Goal: Information Seeking & Learning: Find specific page/section

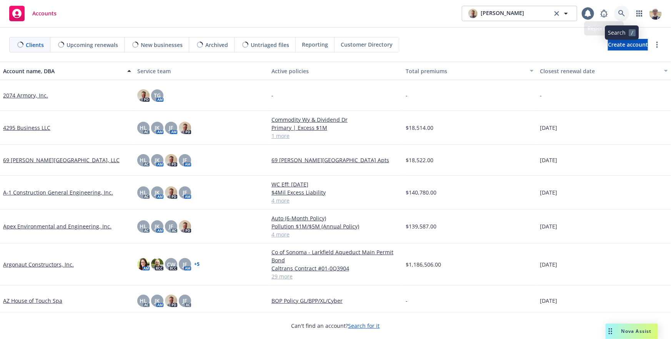
click at [618, 16] on link at bounding box center [621, 13] width 15 height 15
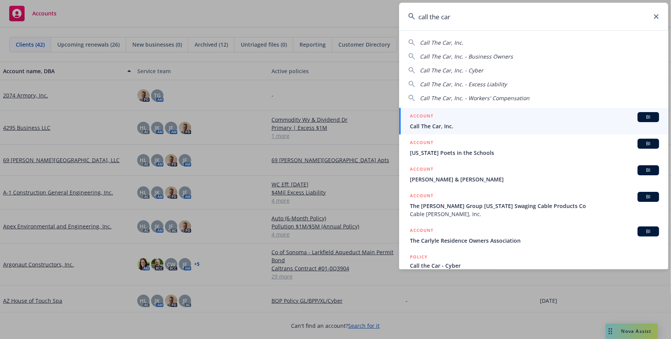
type input "call the car"
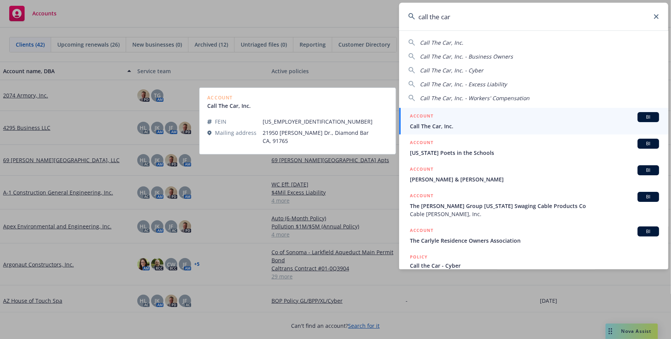
click at [488, 124] on span "Call The Car, Inc." at bounding box center [534, 126] width 249 height 8
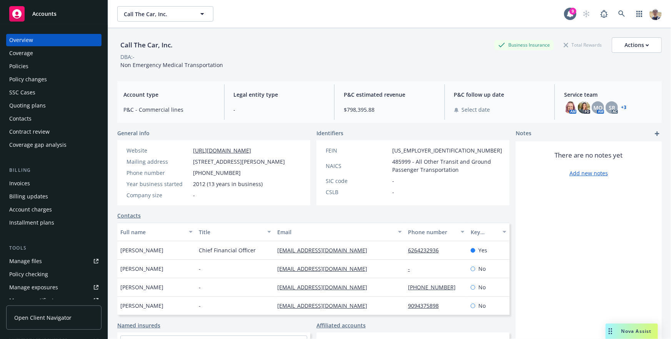
click at [26, 66] on div "Policies" at bounding box center [18, 66] width 19 height 12
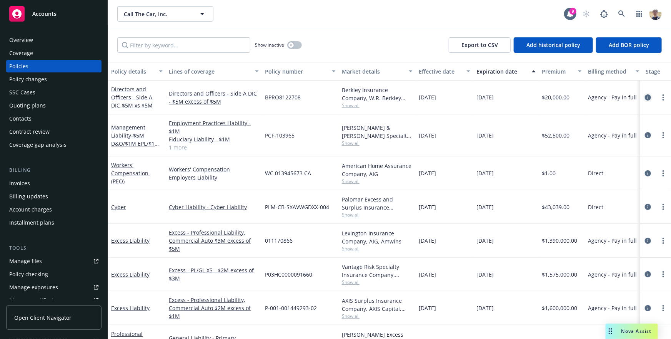
click at [648, 98] on icon "circleInformation" at bounding box center [648, 97] width 6 height 6
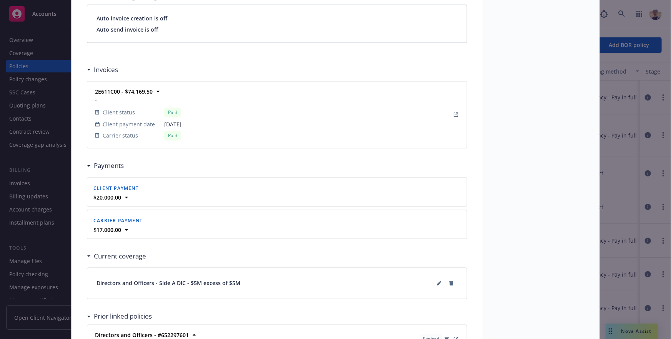
scroll to position [659, 0]
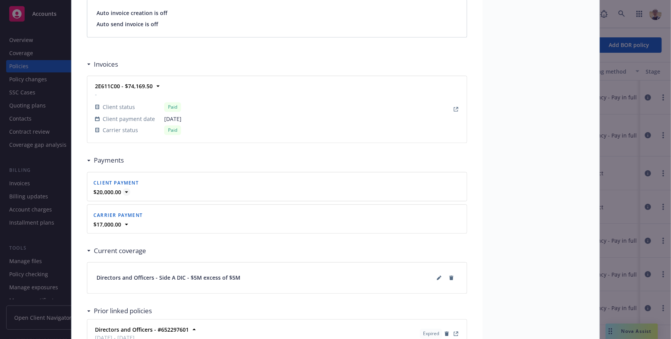
click at [127, 191] on icon at bounding box center [126, 192] width 3 height 2
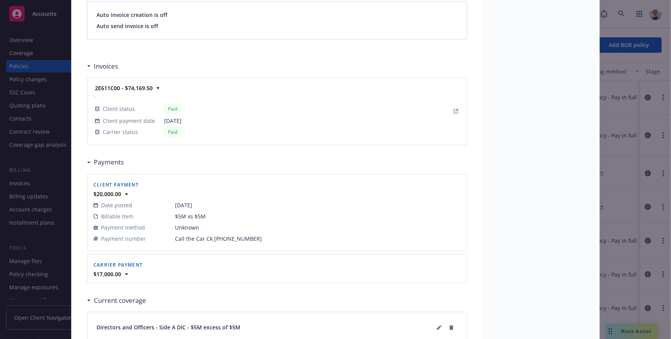
scroll to position [674, 0]
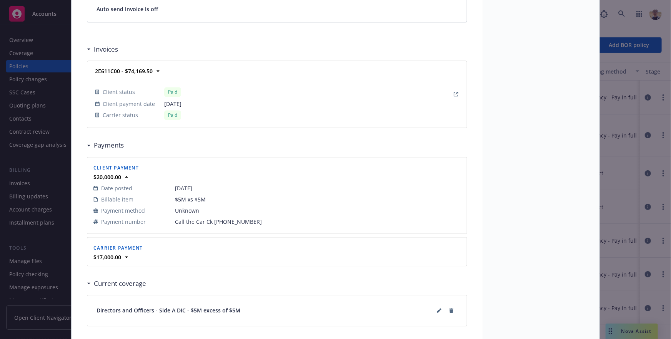
click at [122, 257] on div "$17,000.00" at bounding box center [277, 257] width 371 height 8
click at [126, 257] on icon at bounding box center [127, 257] width 8 height 8
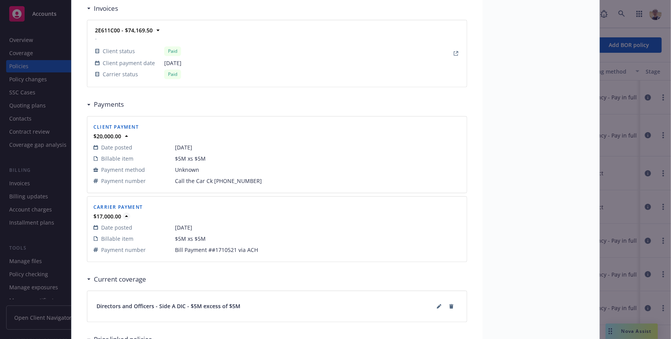
scroll to position [726, 0]
